Goal: Navigation & Orientation: Find specific page/section

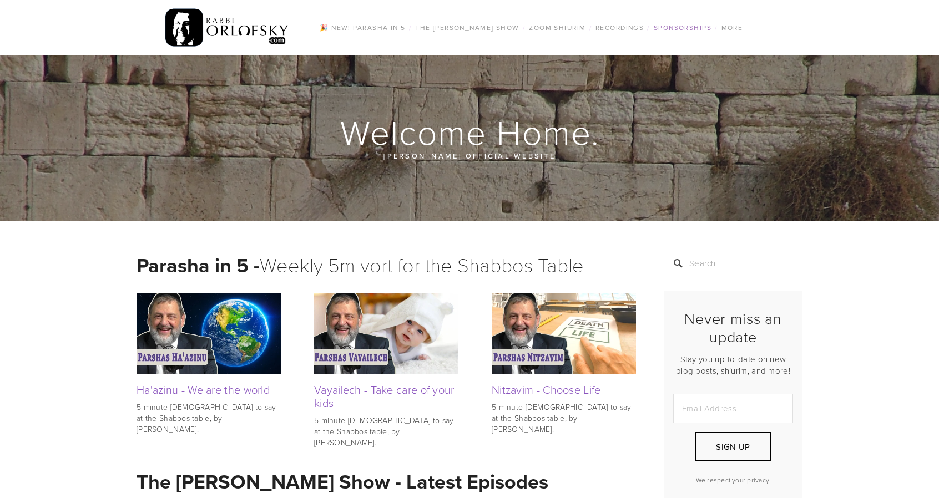
click at [670, 27] on link "Sponsorships" at bounding box center [682, 28] width 64 height 14
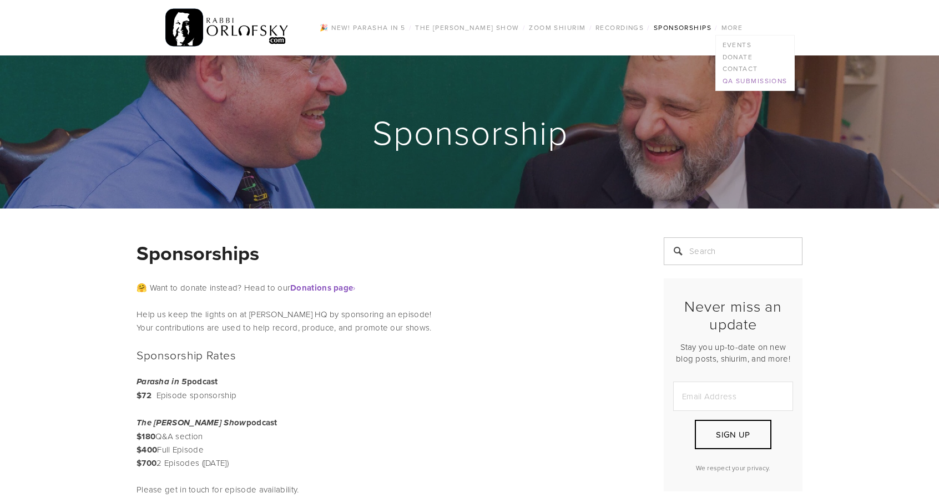
click at [733, 82] on link "QA Submissions" at bounding box center [755, 81] width 78 height 12
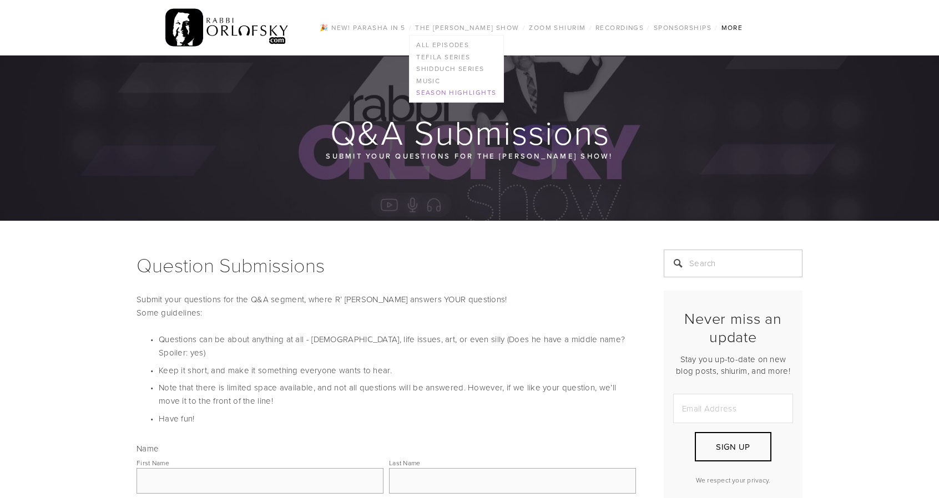
click at [444, 96] on link "Season Highlights" at bounding box center [455, 93] width 93 height 12
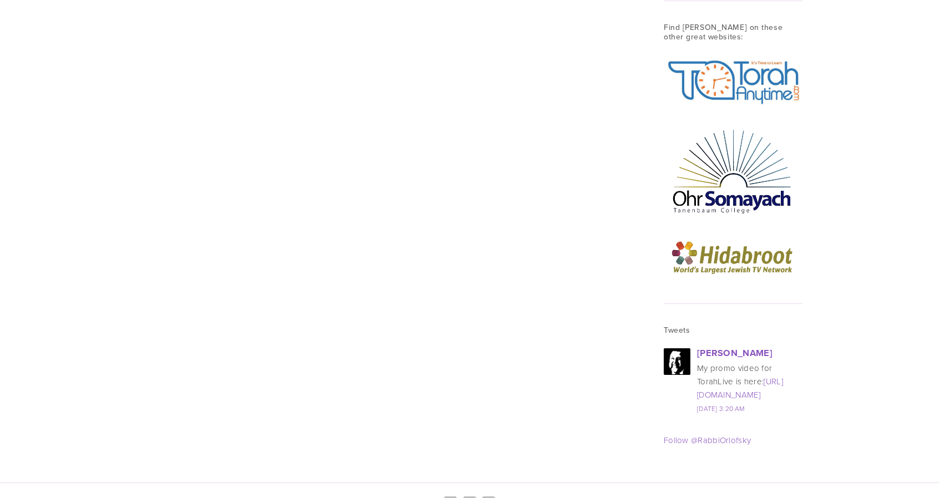
scroll to position [1100, 0]
click at [757, 162] on img at bounding box center [732, 169] width 139 height 97
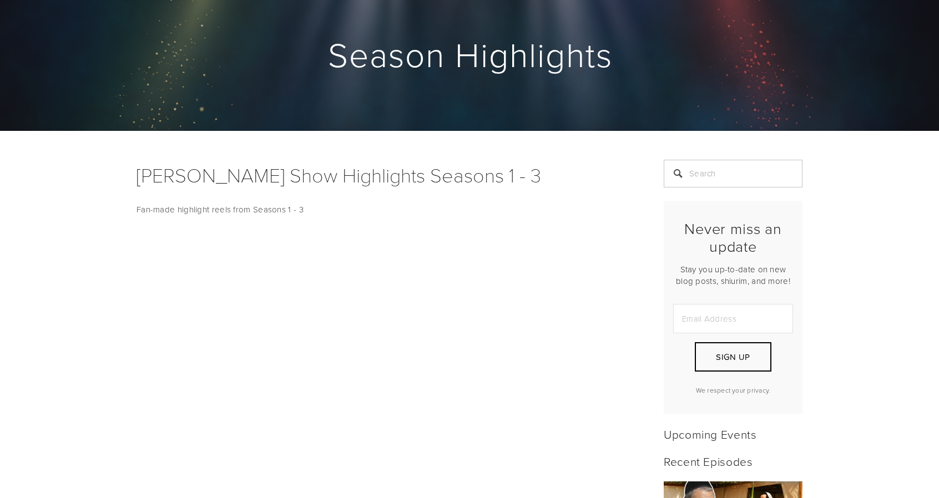
scroll to position [0, 0]
